Goal: Find specific page/section: Find specific page/section

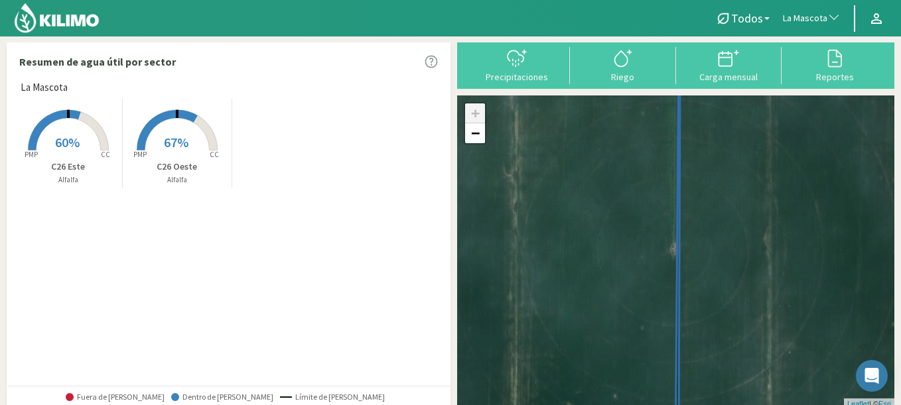
click at [802, 19] on span "La Mascota" at bounding box center [805, 18] width 44 height 13
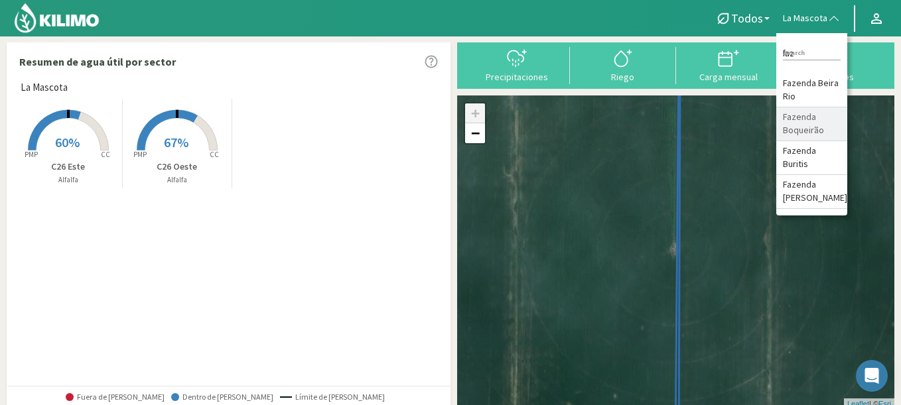
type input "faz"
click at [800, 133] on li "Fazenda Boqueirão" at bounding box center [811, 124] width 71 height 34
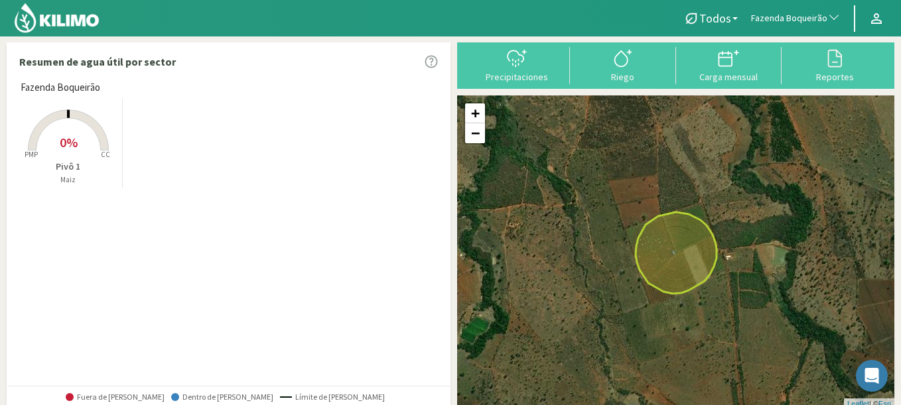
click at [79, 144] on rect at bounding box center [68, 152] width 106 height 106
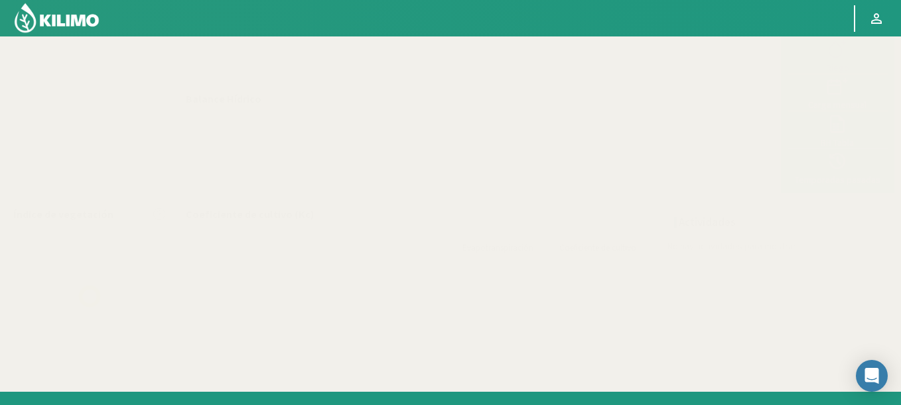
scroll to position [76, 0]
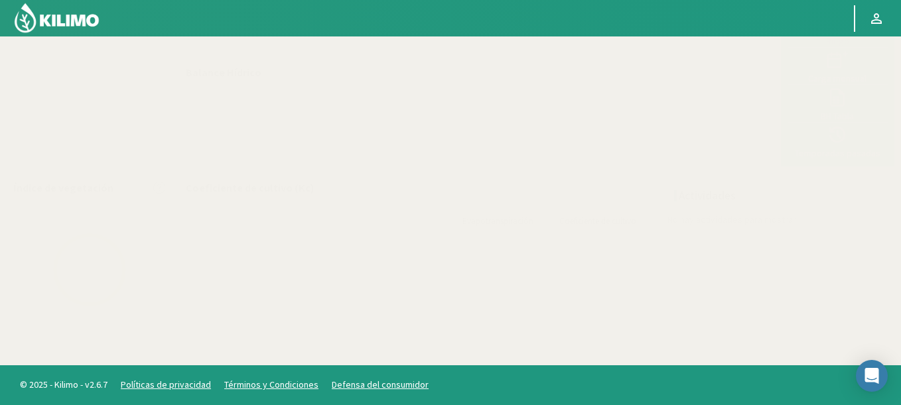
select select "104: Object"
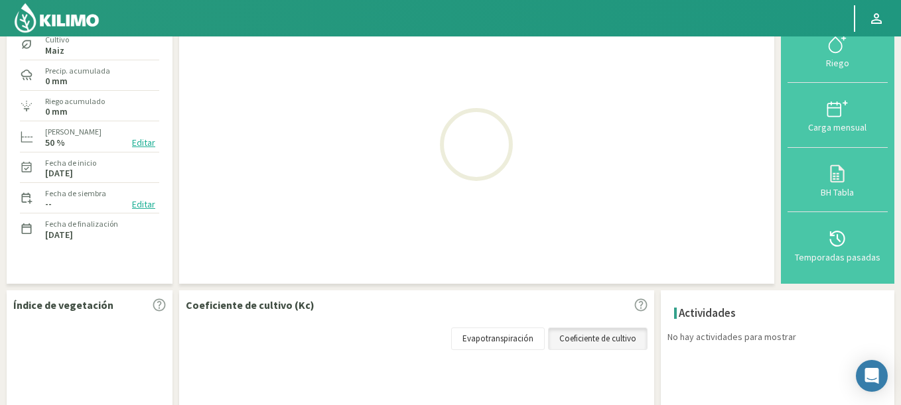
scroll to position [0, 0]
